Goal: Information Seeking & Learning: Learn about a topic

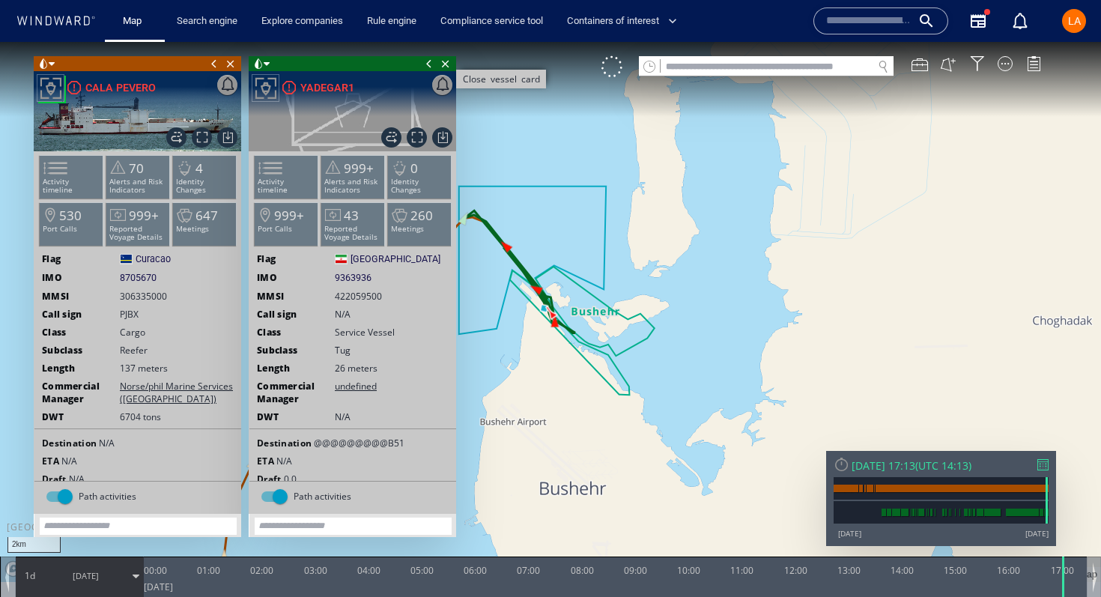
click at [444, 67] on span "Close vessel card" at bounding box center [446, 63] width 16 height 15
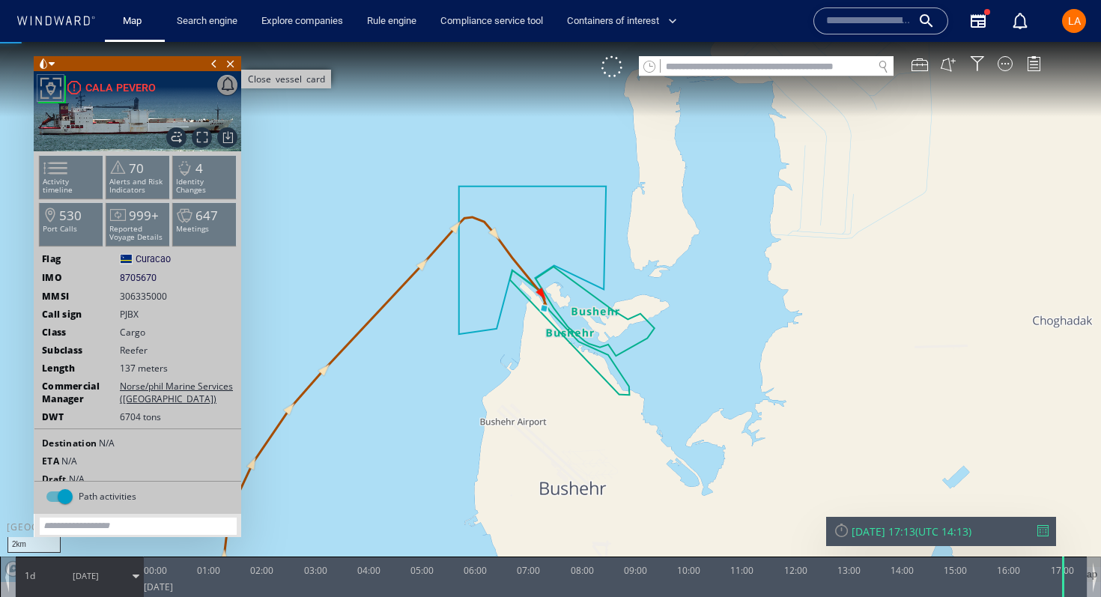
click at [229, 67] on span "Close vessel card" at bounding box center [231, 63] width 16 height 15
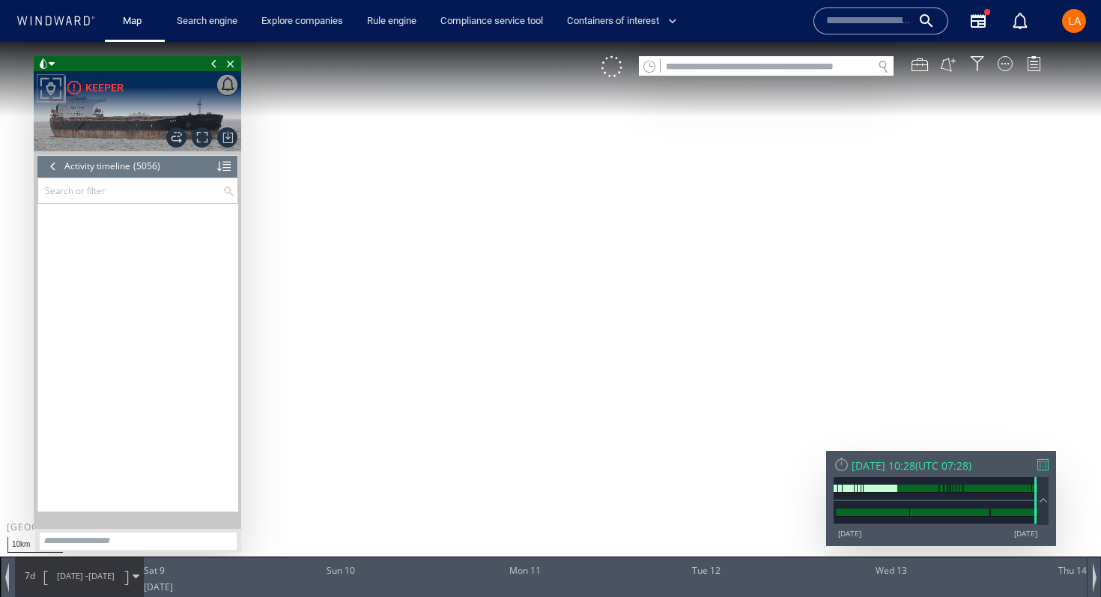
scroll to position [204361, 0]
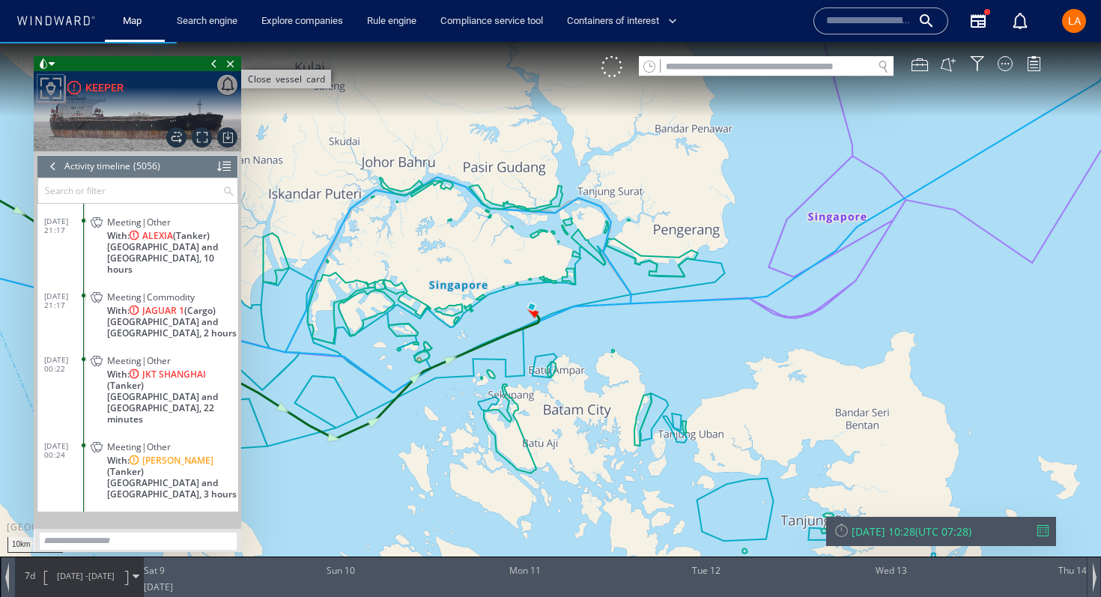
click at [235, 63] on span "Close vessel card" at bounding box center [231, 63] width 16 height 15
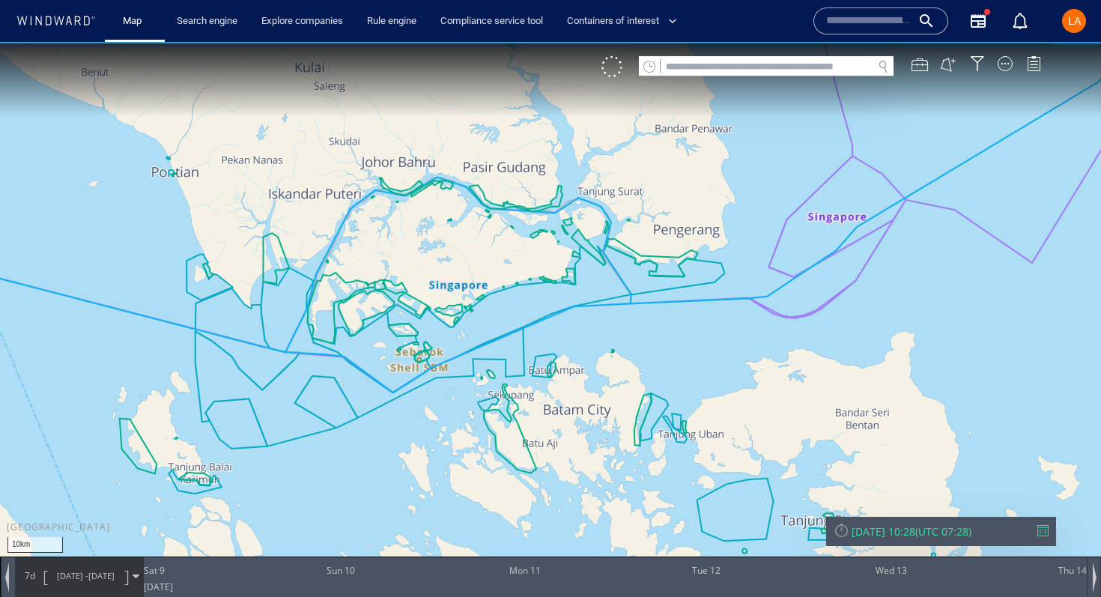
click at [776, 62] on input "text" at bounding box center [767, 67] width 212 height 20
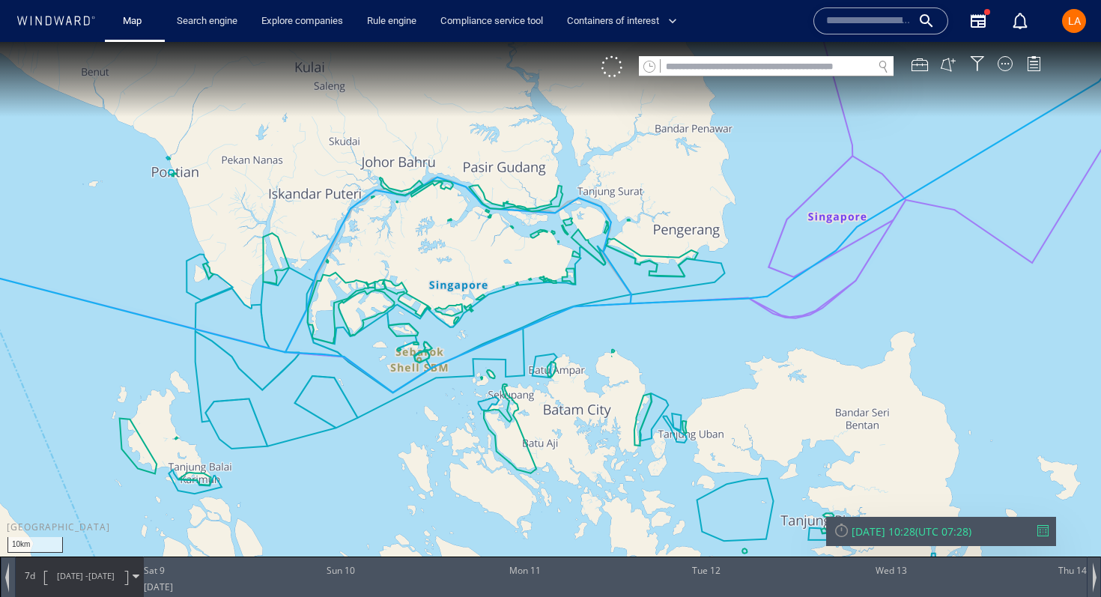
paste input "*******"
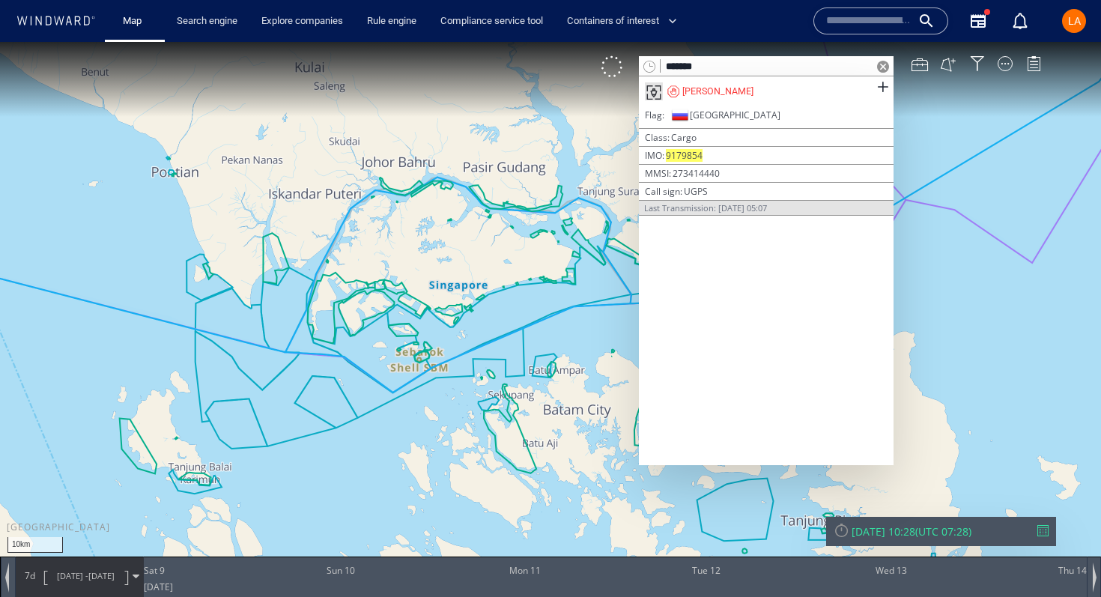
type input "*******"
click at [879, 65] on span at bounding box center [883, 67] width 12 height 12
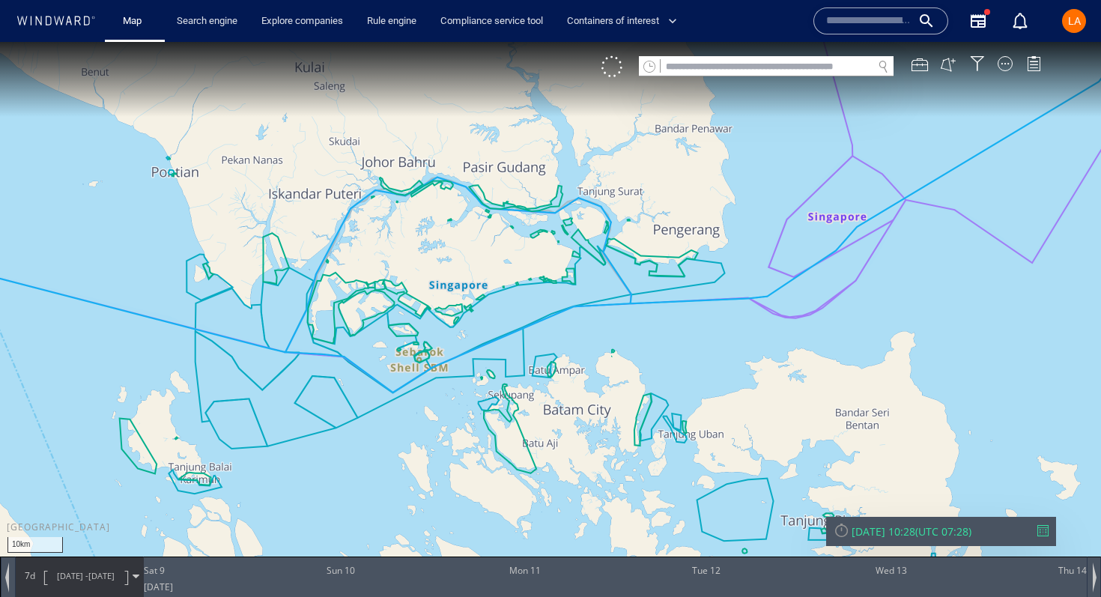
click at [705, 62] on input "text" at bounding box center [767, 67] width 212 height 20
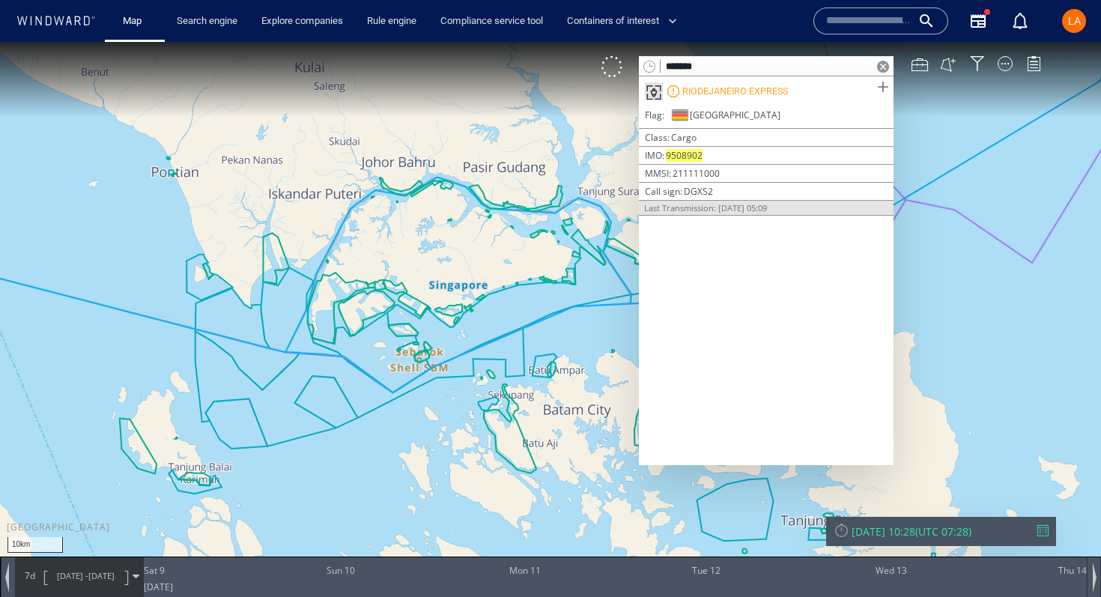
type input "*******"
click at [883, 90] on span at bounding box center [883, 87] width 19 height 19
click at [878, 67] on span at bounding box center [883, 67] width 12 height 12
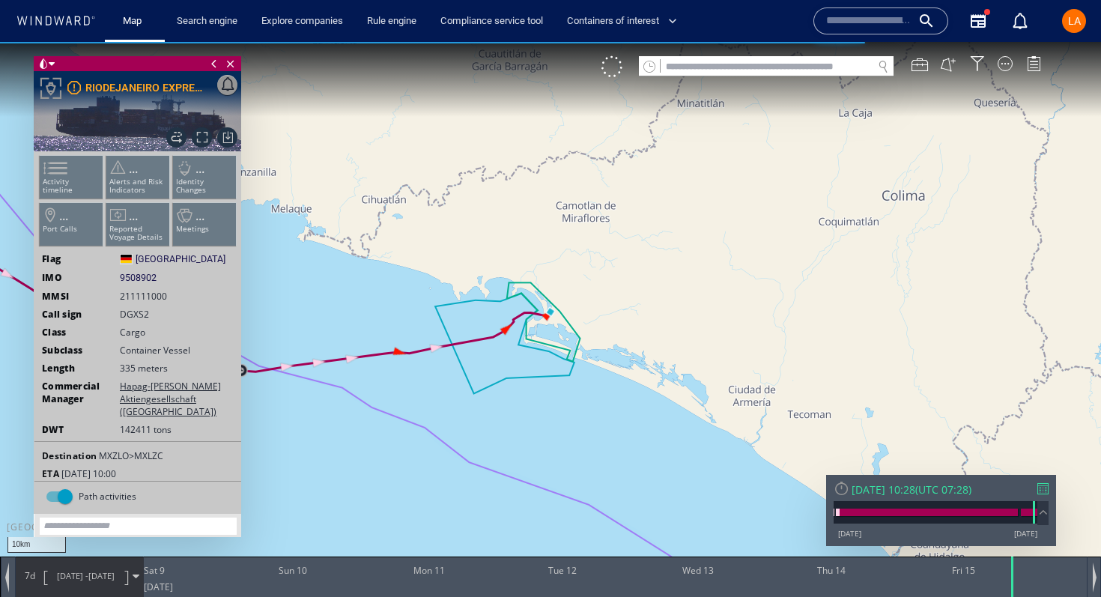
click at [134, 276] on span "9508902" at bounding box center [138, 277] width 37 height 13
copy span "9508902"
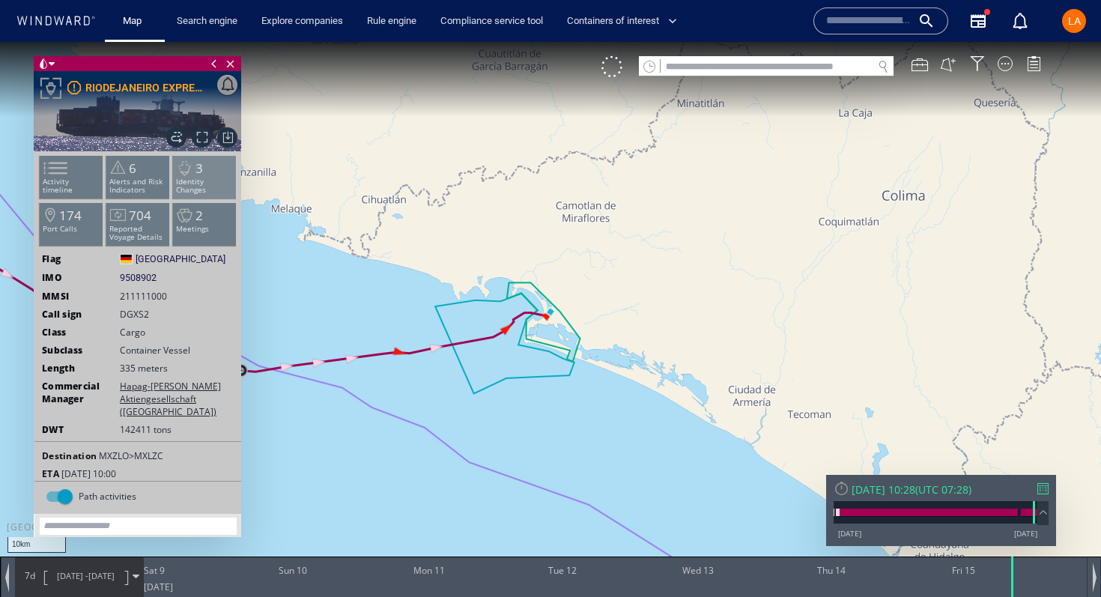
click at [180, 181] on p "Identity Changes" at bounding box center [205, 186] width 64 height 16
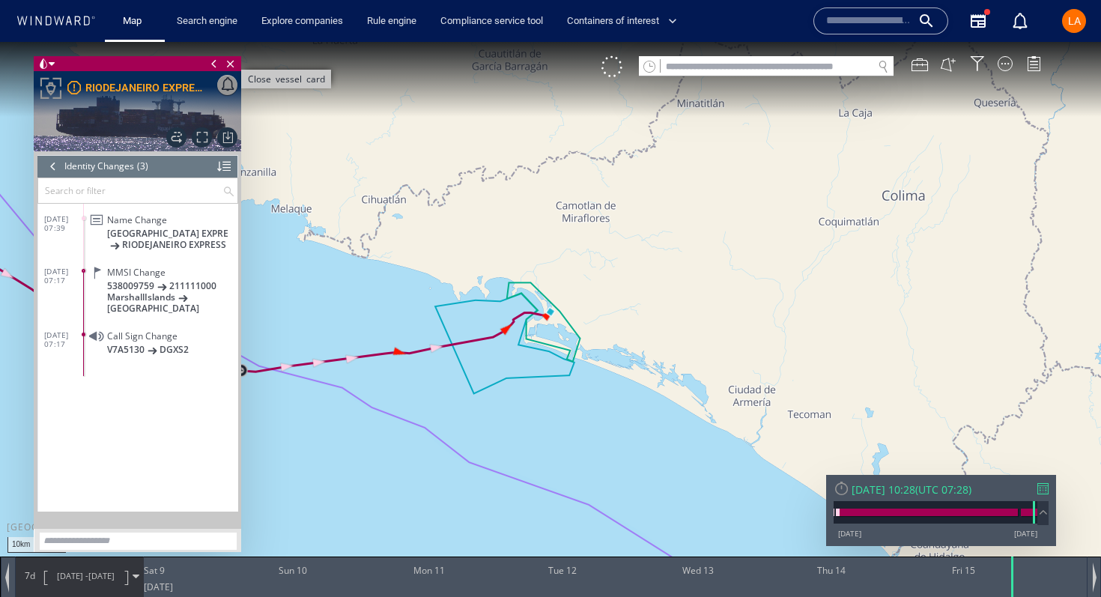
click at [234, 69] on span "Close vessel card" at bounding box center [231, 63] width 16 height 15
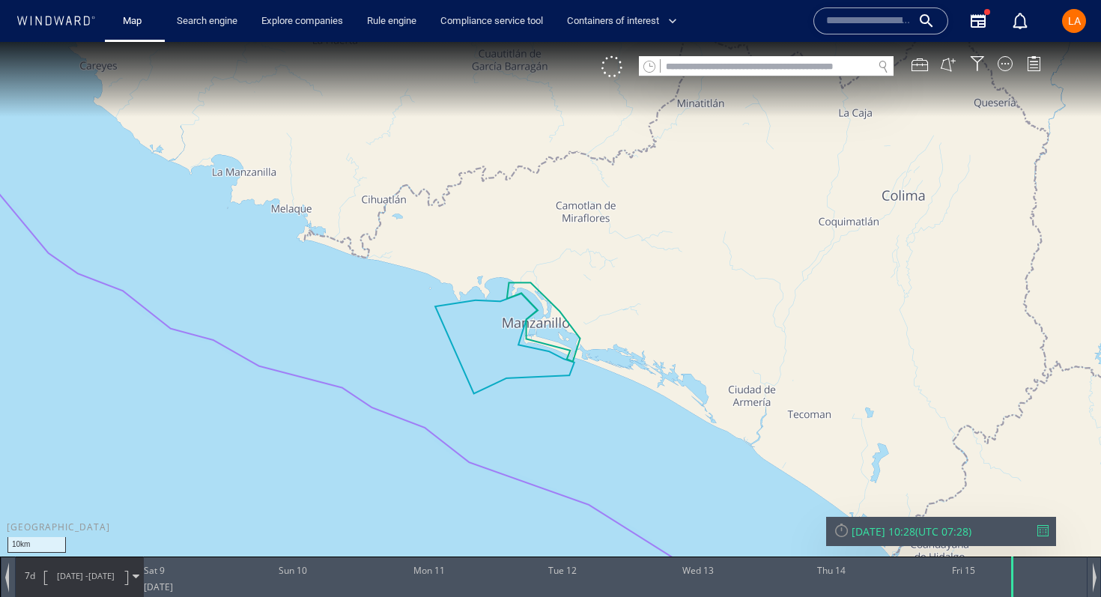
click at [715, 67] on input "text" at bounding box center [767, 67] width 212 height 20
paste input "*******"
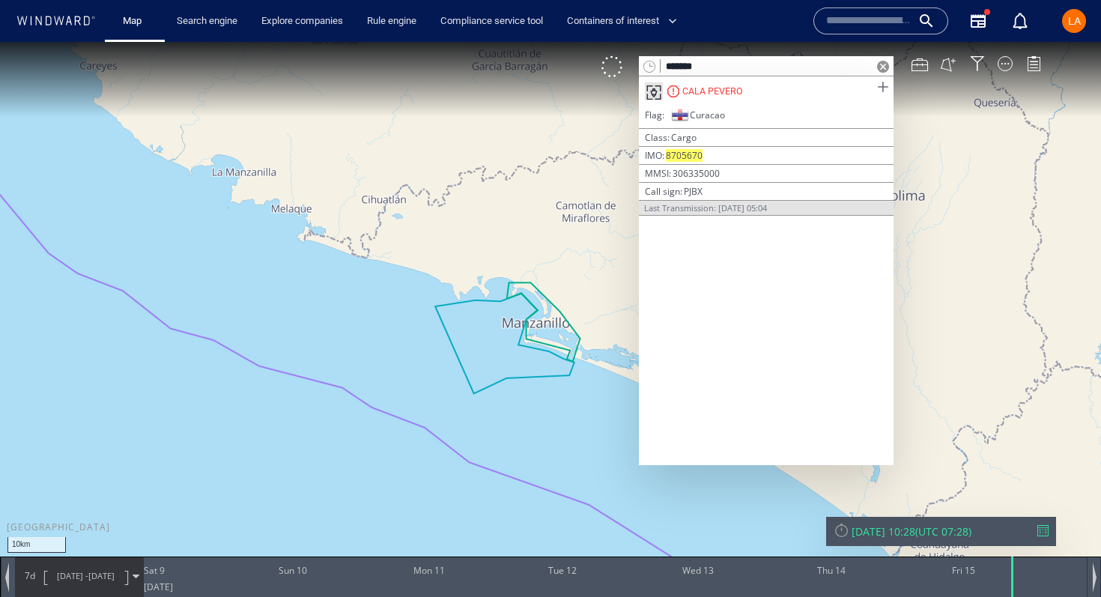
type input "*******"
click at [886, 86] on span at bounding box center [883, 87] width 19 height 19
click at [882, 65] on span at bounding box center [883, 67] width 12 height 12
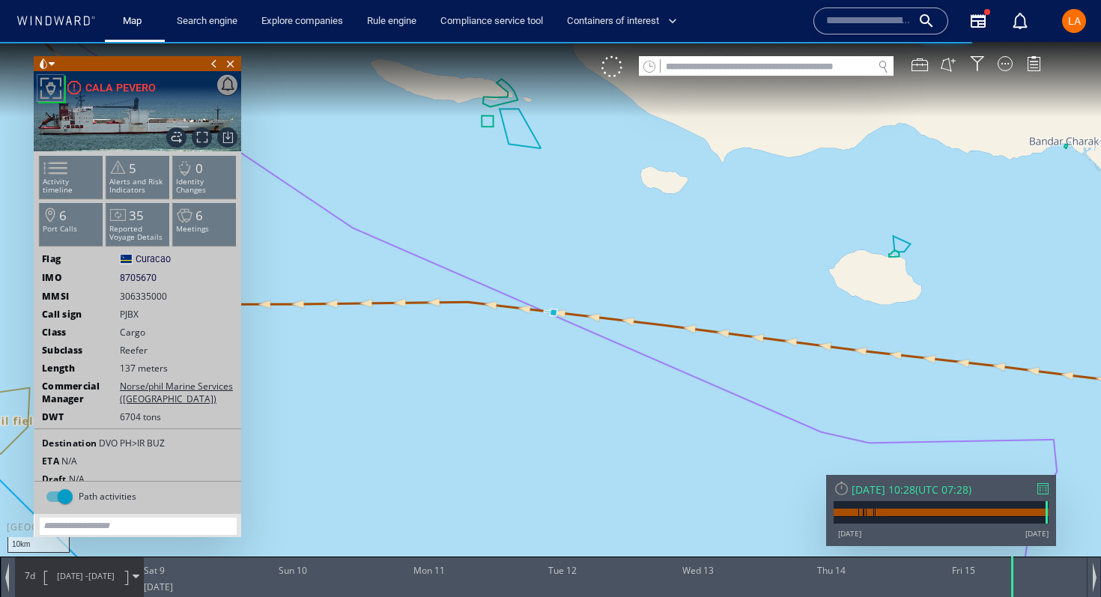
click at [866, 497] on div "Fri 15/08/2025 10:28 ( UTC 07:28 ) 27/12/12 28/08/25" at bounding box center [941, 510] width 230 height 71
click at [876, 492] on div "Fri 15/08/2025 10:28" at bounding box center [884, 490] width 64 height 14
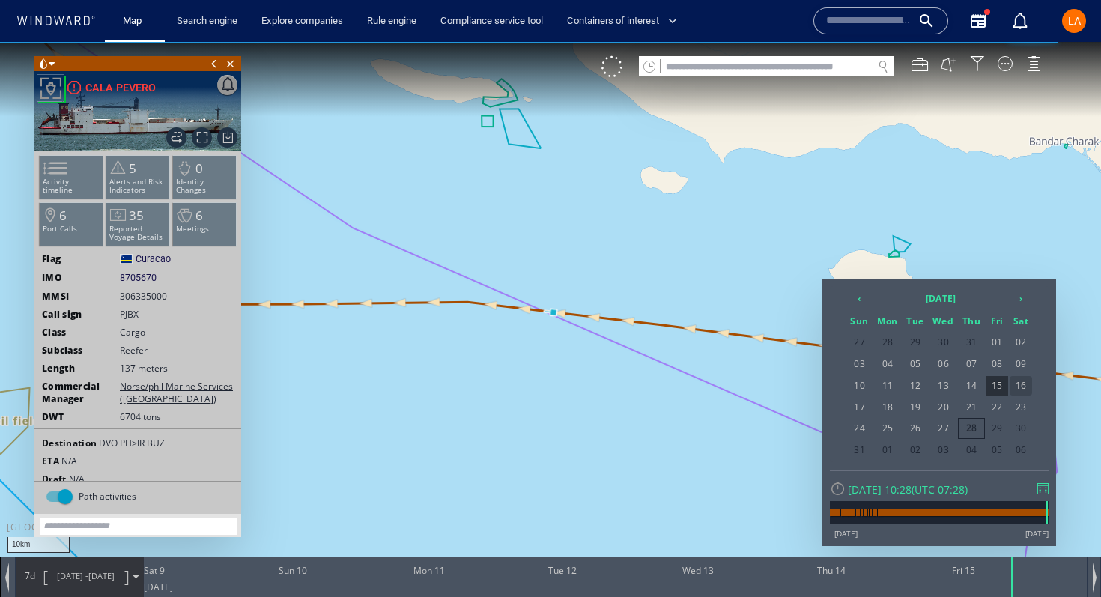
click at [1024, 390] on span "16" at bounding box center [1021, 385] width 22 height 19
click at [1029, 385] on span "16" at bounding box center [1021, 385] width 22 height 19
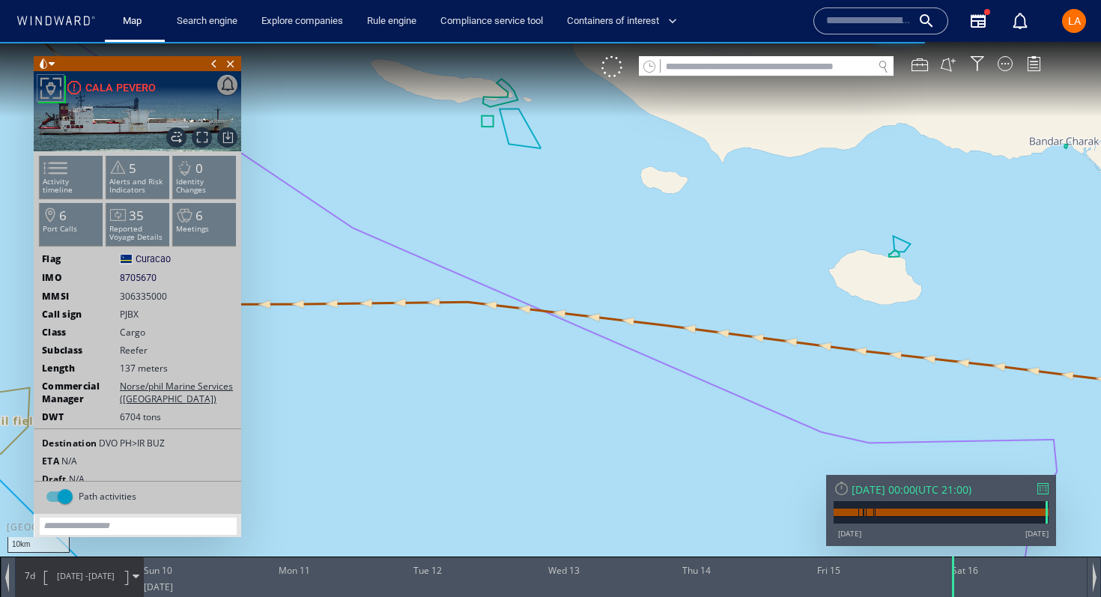
click at [32, 581] on span "7d" at bounding box center [29, 575] width 21 height 13
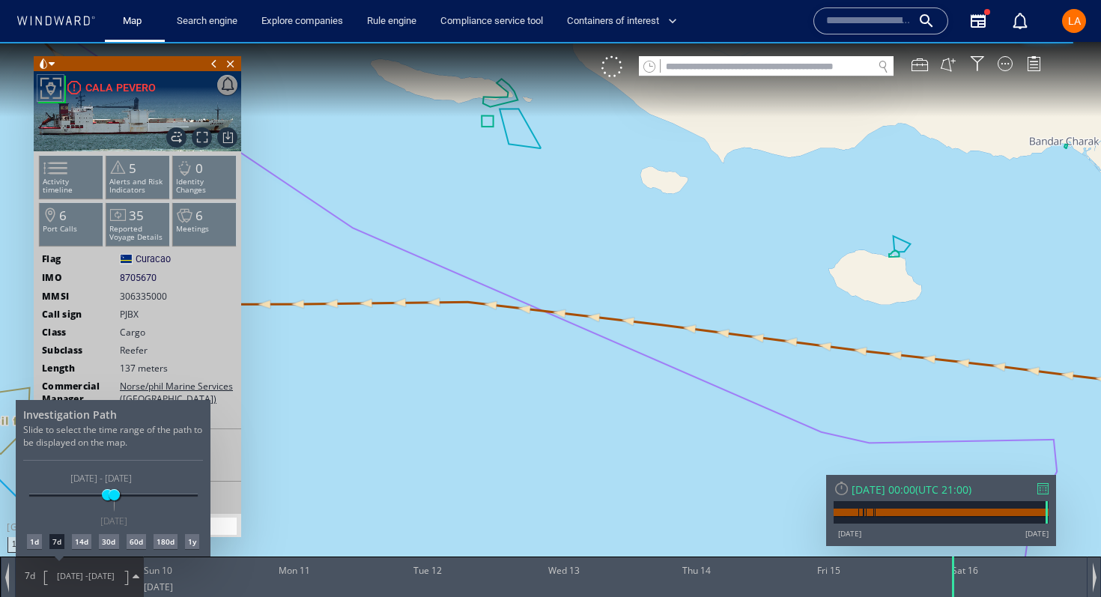
click at [32, 541] on div "1d" at bounding box center [34, 541] width 15 height 15
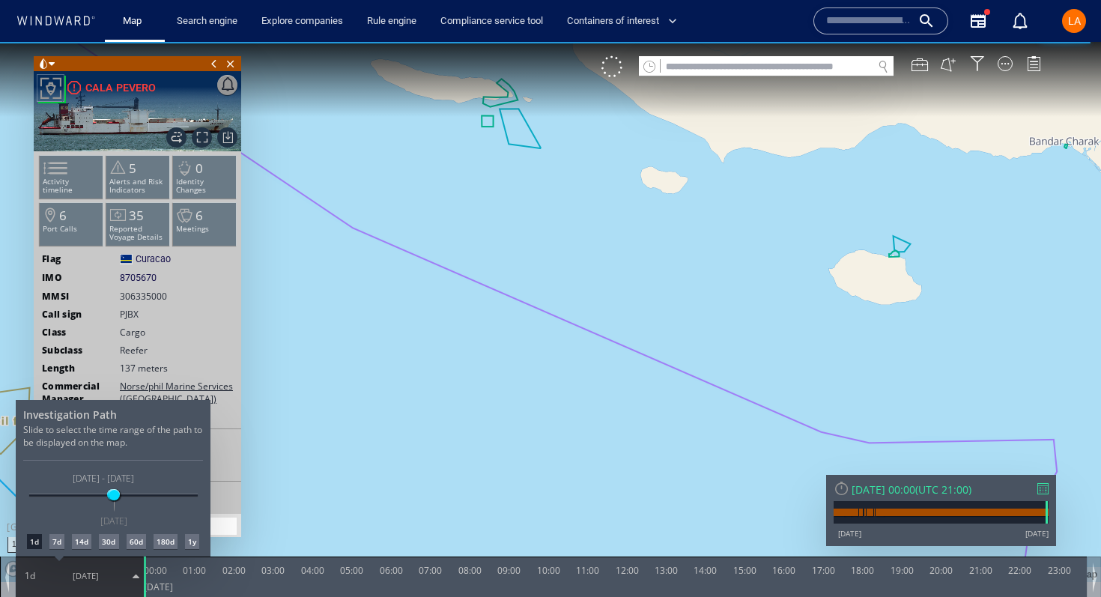
click at [213, 63] on div at bounding box center [550, 319] width 1101 height 555
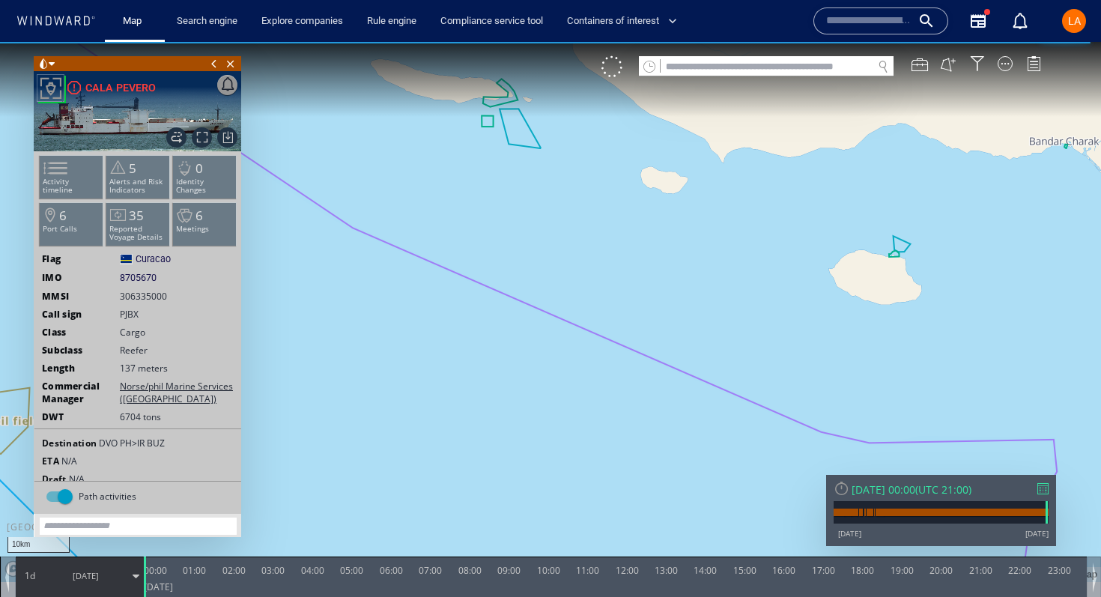
click at [213, 63] on span at bounding box center [214, 63] width 16 height 15
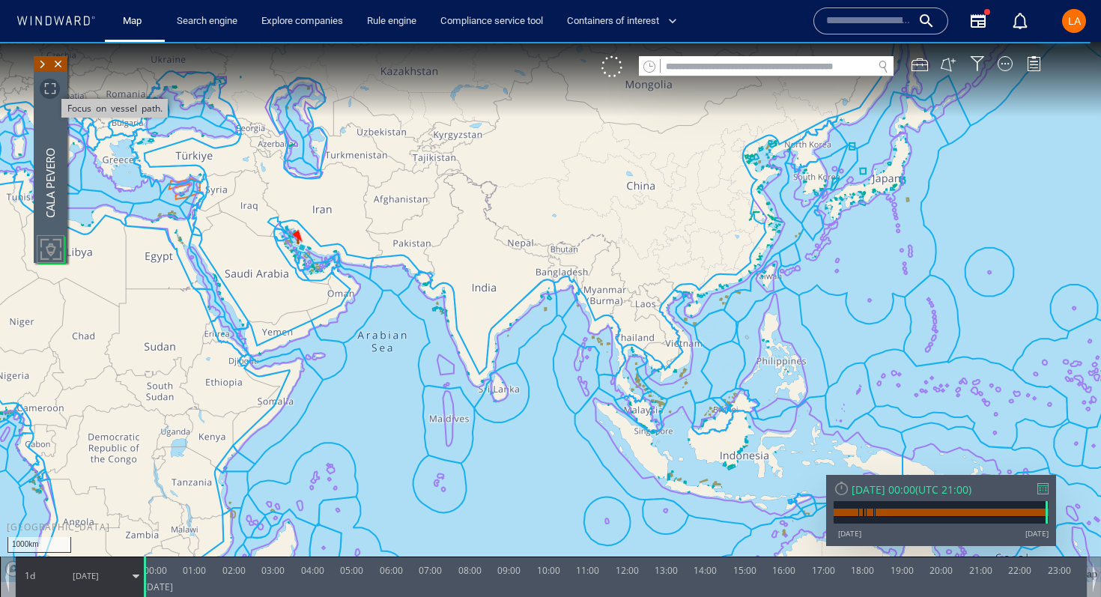
click at [52, 91] on span "Focus on vessel path." at bounding box center [50, 89] width 20 height 20
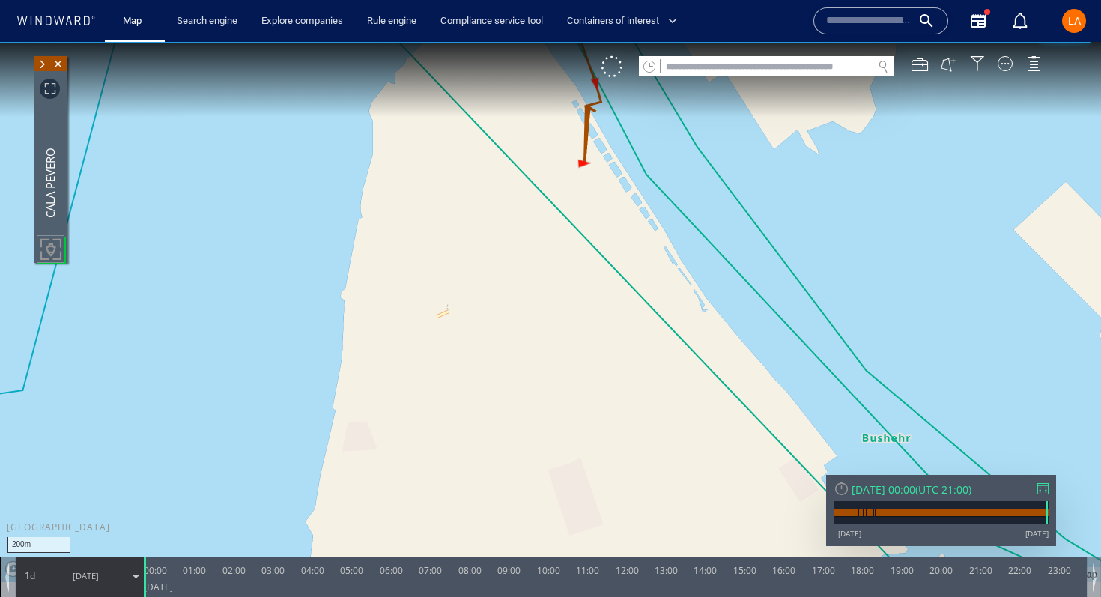
drag, startPoint x: 632, startPoint y: 149, endPoint x: 565, endPoint y: 303, distance: 168.4
click at [565, 303] on canvas "Map" at bounding box center [550, 312] width 1101 height 540
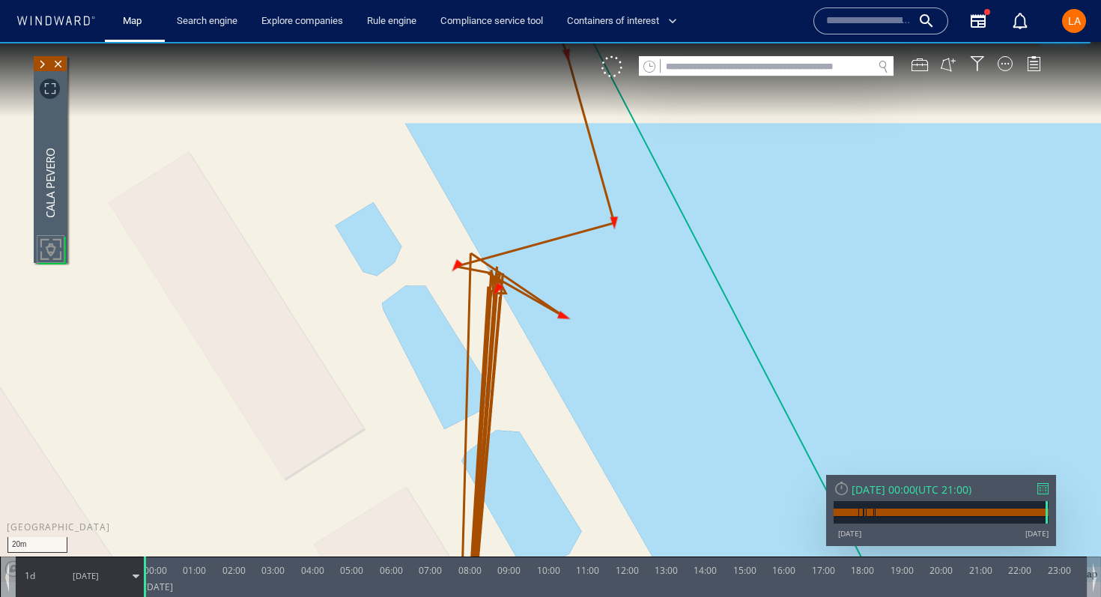
drag, startPoint x: 575, startPoint y: 163, endPoint x: 487, endPoint y: 369, distance: 224.6
click at [487, 369] on canvas "Map" at bounding box center [550, 312] width 1101 height 540
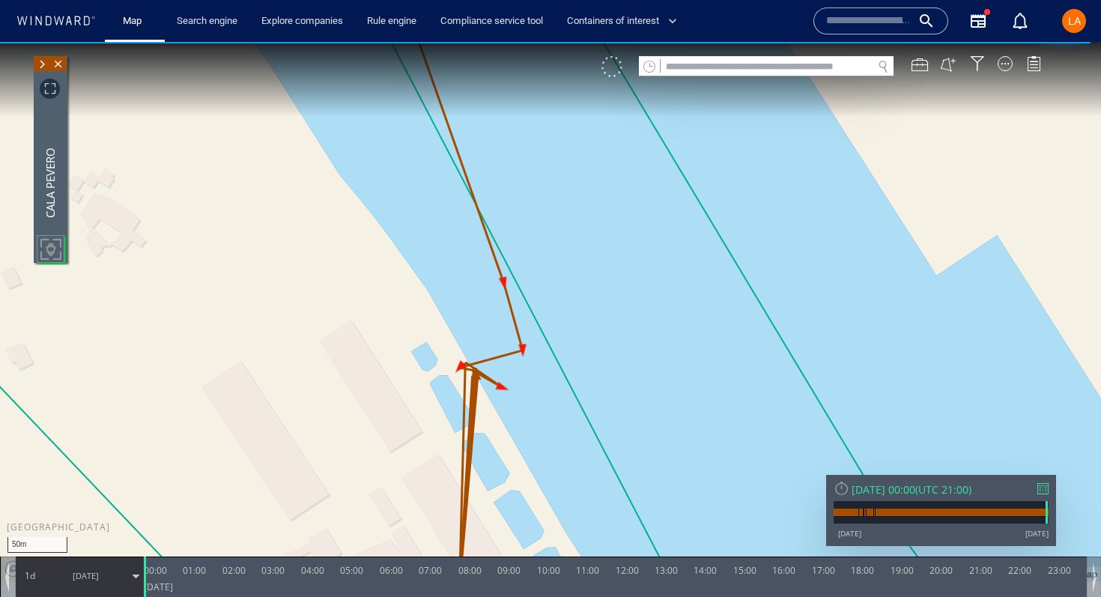
click at [617, 63] on div at bounding box center [612, 66] width 21 height 21
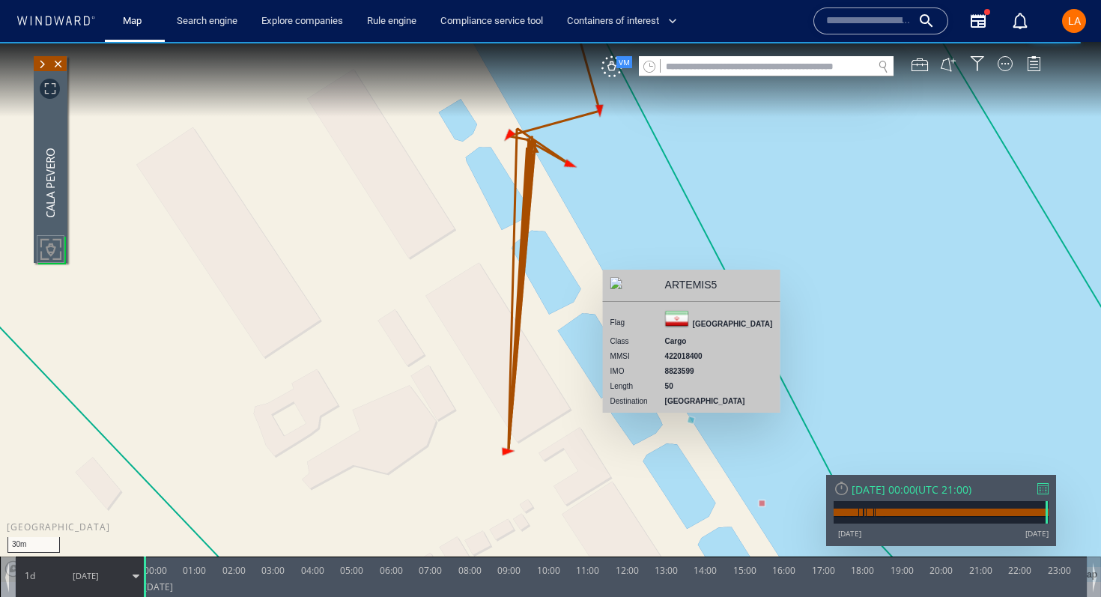
click at [691, 421] on canvas "Map" at bounding box center [550, 312] width 1101 height 540
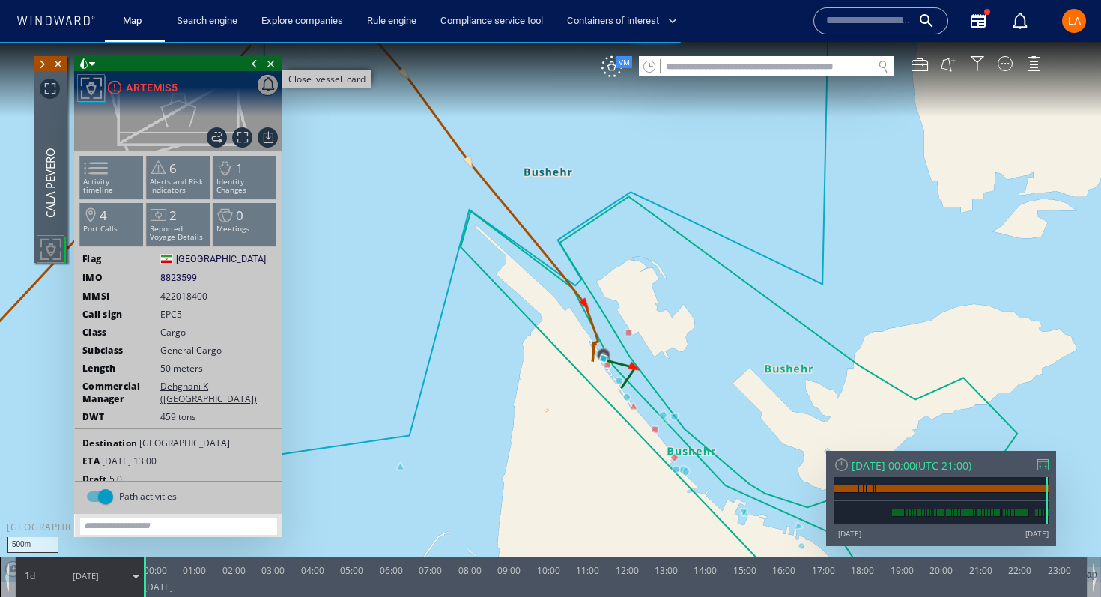
click at [268, 63] on span "Close vessel card" at bounding box center [271, 63] width 16 height 15
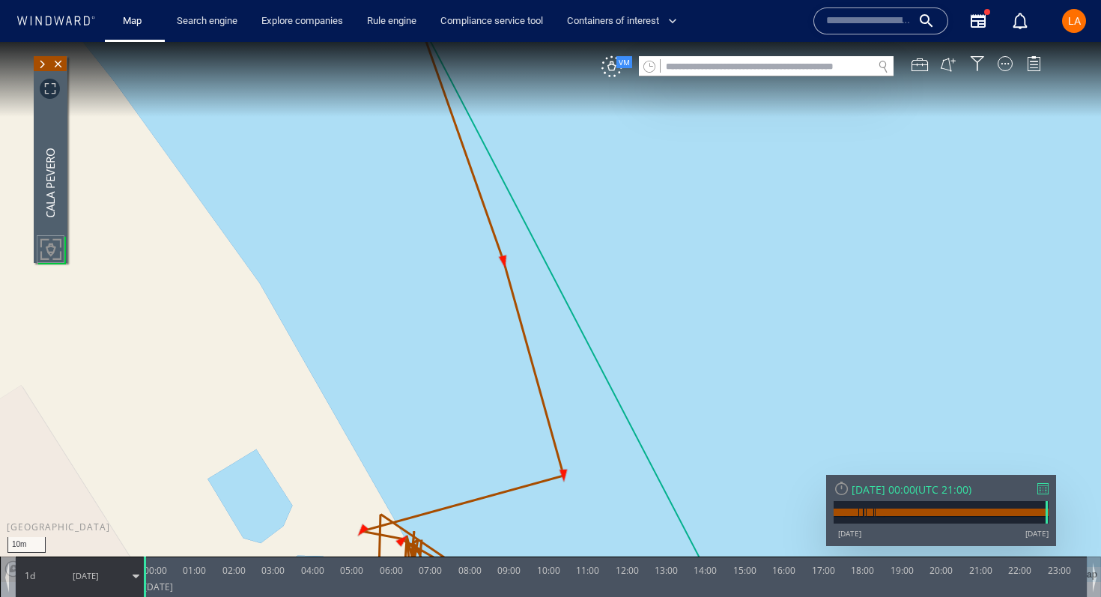
click at [41, 66] on span at bounding box center [42, 64] width 16 height 15
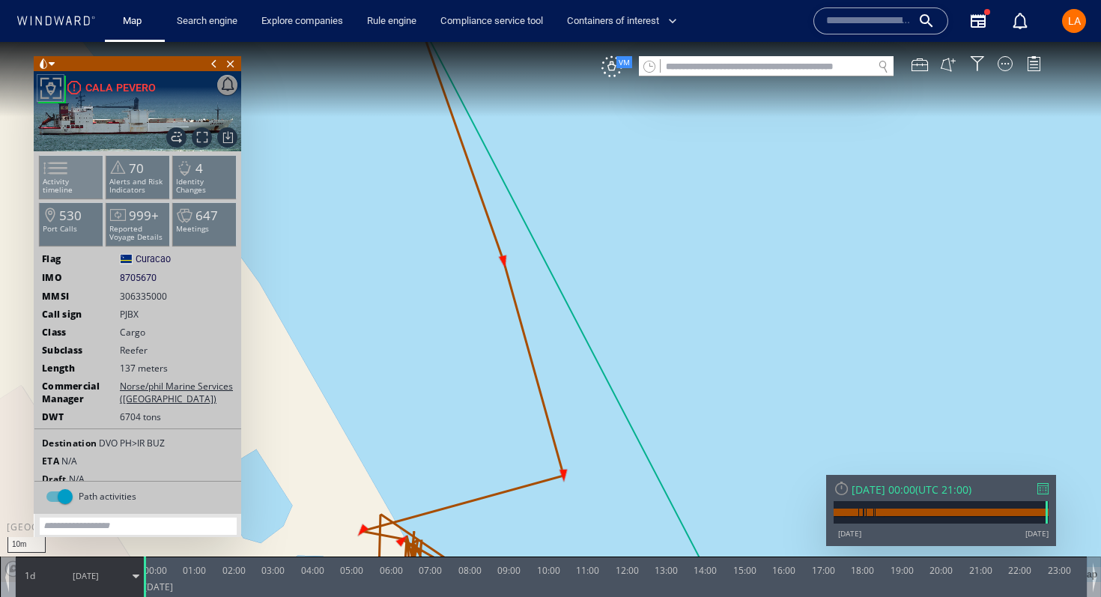
click at [58, 166] on span at bounding box center [46, 168] width 22 height 22
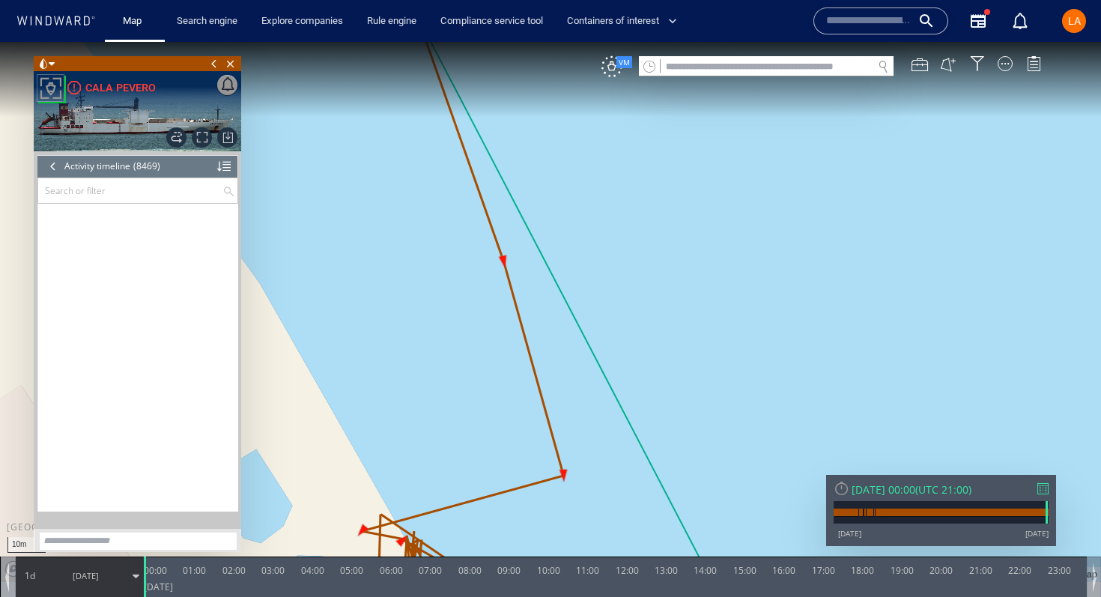
scroll to position [347934, 0]
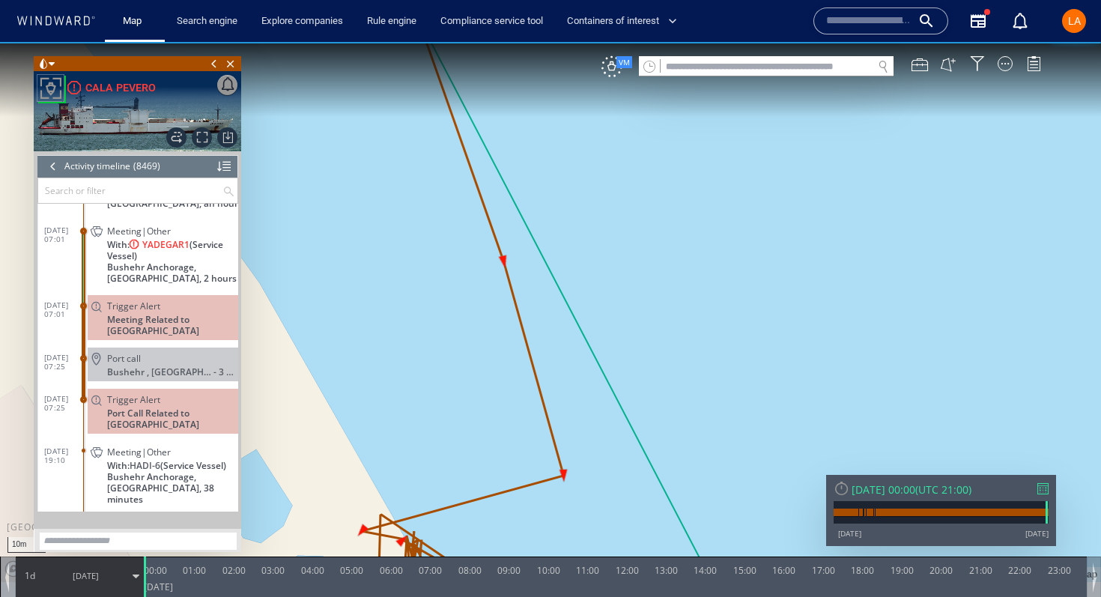
click at [54, 168] on div at bounding box center [53, 166] width 16 height 22
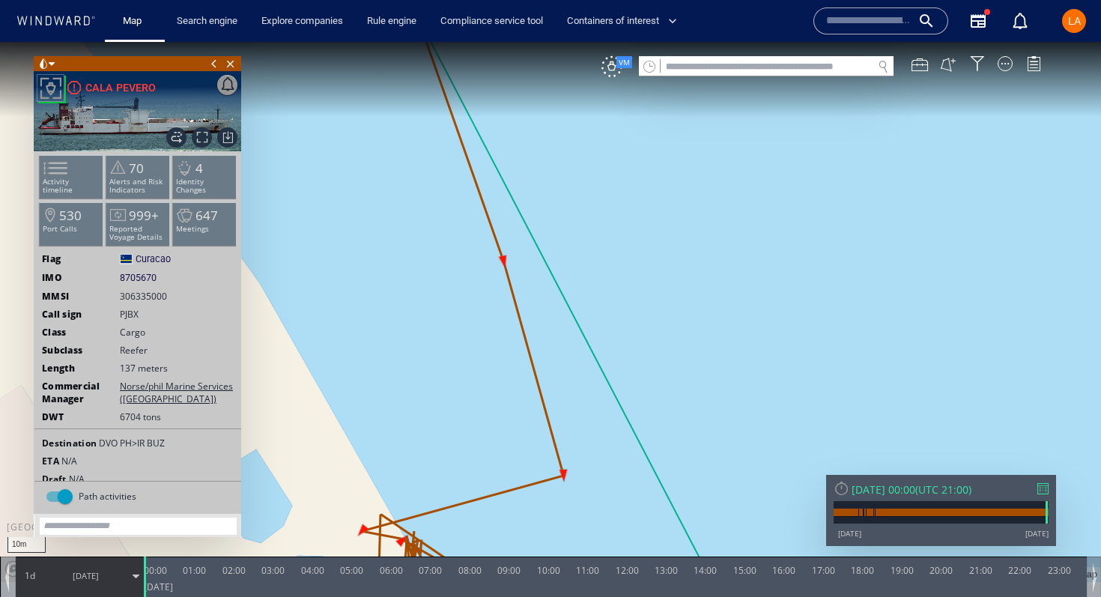
click at [909, 492] on div "[DATE] 00:00" at bounding box center [884, 490] width 64 height 14
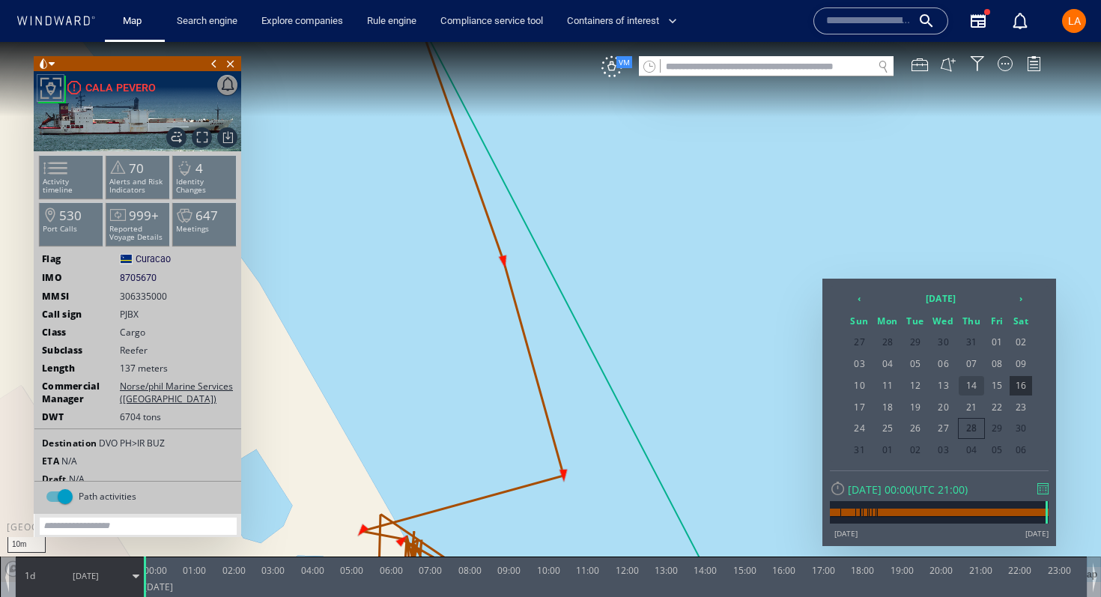
click at [969, 391] on span "14" at bounding box center [971, 385] width 25 height 19
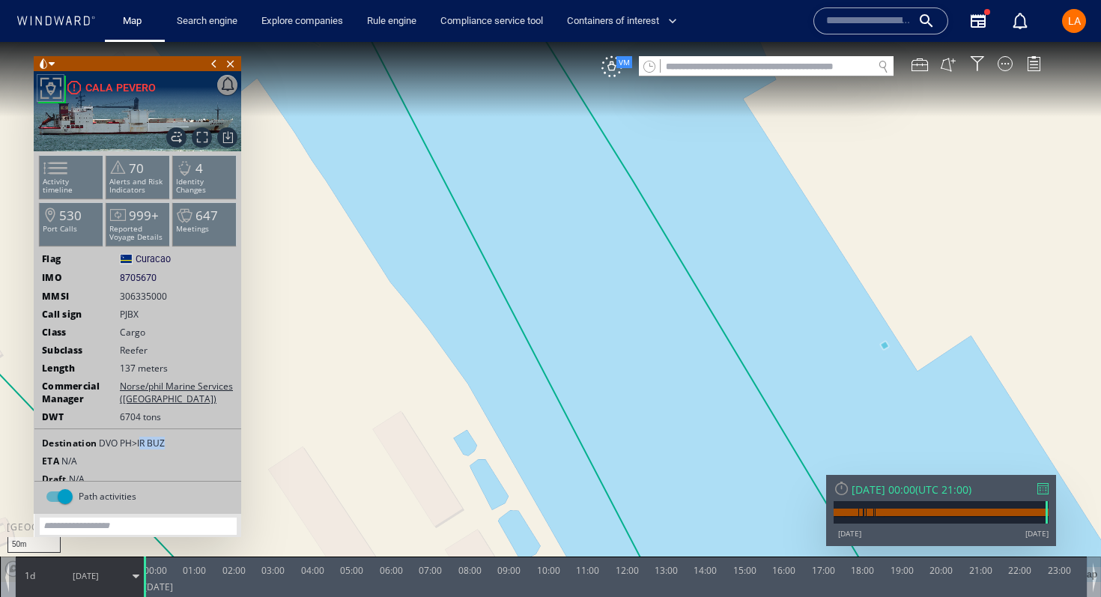
drag, startPoint x: 165, startPoint y: 442, endPoint x: 139, endPoint y: 442, distance: 25.5
click at [139, 442] on div "Destination DVO PH>IR BUZ" at bounding box center [137, 443] width 207 height 13
copy span "R BUZ"
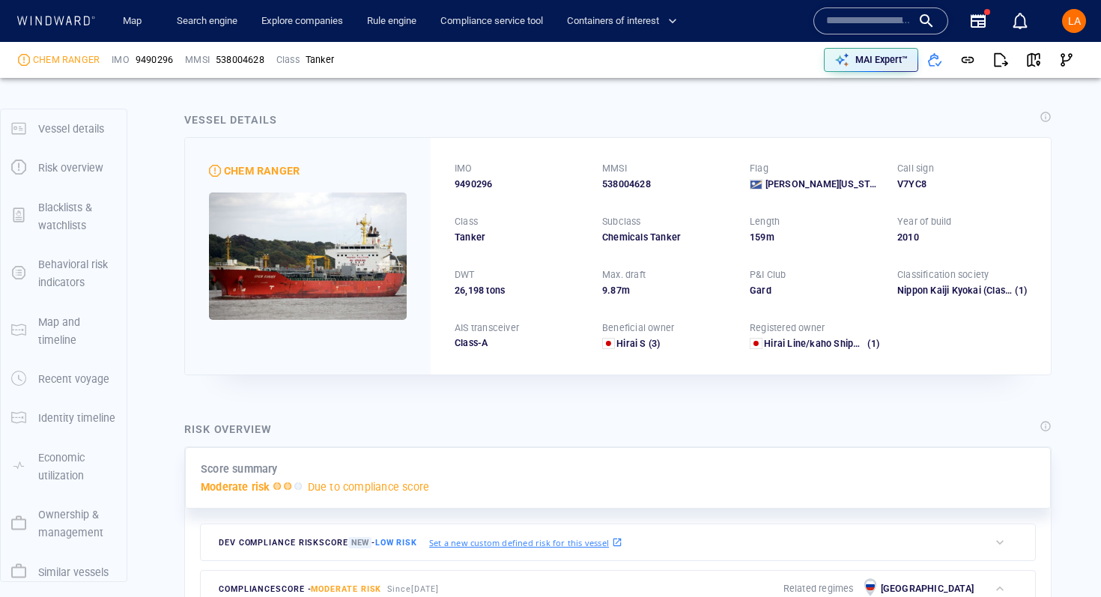
scroll to position [22, 0]
